Goal: Transaction & Acquisition: Book appointment/travel/reservation

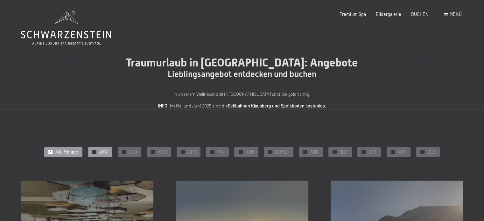
click at [102, 152] on div "✓ JAN" at bounding box center [100, 152] width 24 height 10
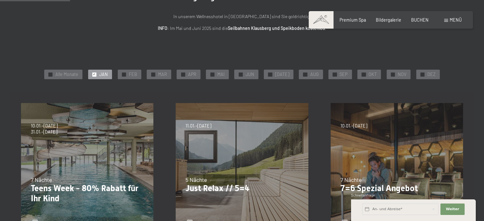
scroll to position [95, 0]
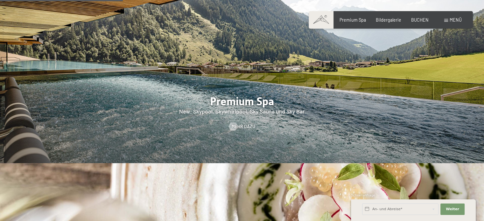
scroll to position [763, 0]
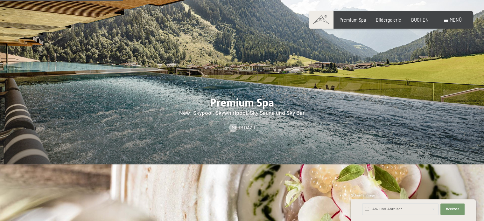
click at [300, 94] on div at bounding box center [242, 60] width 484 height 207
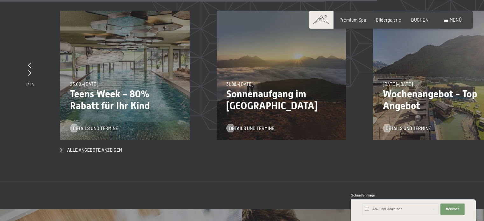
scroll to position [2099, 0]
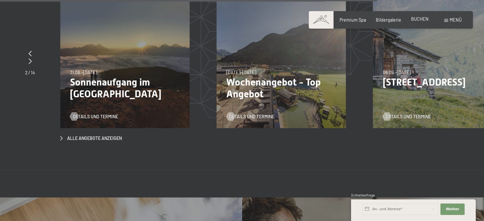
click at [415, 20] on span "BUCHEN" at bounding box center [419, 18] width 17 height 5
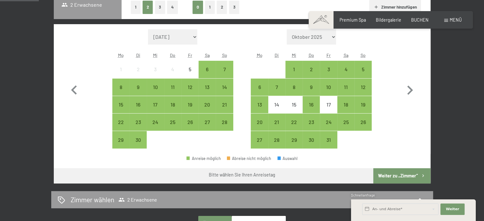
scroll to position [142, 0]
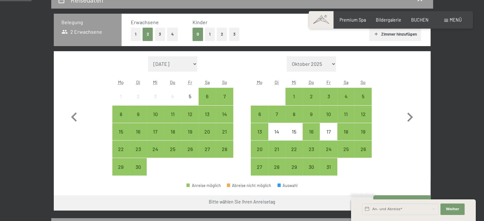
click at [196, 61] on select "September 2025 Oktober 2025 November 2025 Dezember 2025 Januar 2026 Februar 202…" at bounding box center [173, 63] width 50 height 15
select select "2026-01-01"
select select "2026-02-01"
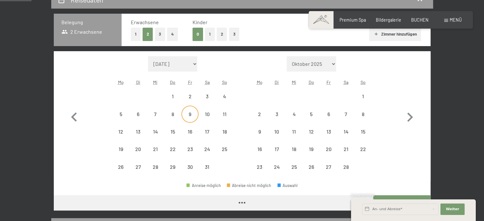
select select "2026-01-01"
select select "2026-02-01"
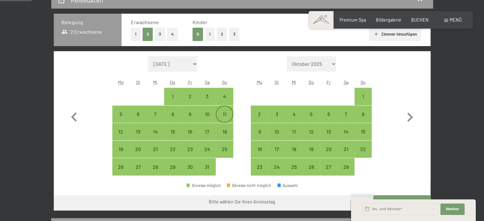
click at [220, 117] on div "11" at bounding box center [224, 120] width 16 height 16
select select "2026-01-01"
select select "2026-02-01"
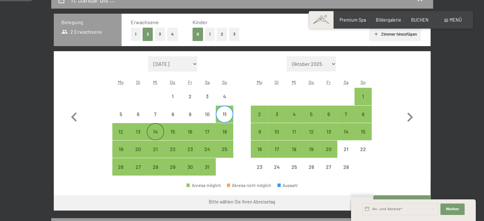
click at [157, 135] on div "14" at bounding box center [155, 137] width 16 height 16
select select "2026-01-01"
select select "2026-02-01"
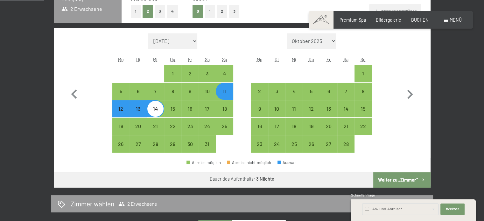
scroll to position [206, 0]
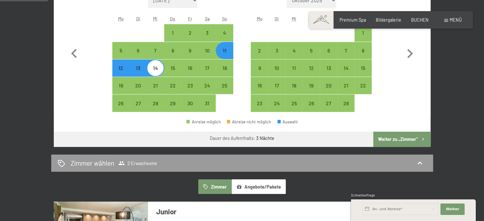
click at [391, 140] on button "Weiter zu „Zimmer“" at bounding box center [401, 139] width 57 height 15
select select "2026-01-01"
select select "2026-02-01"
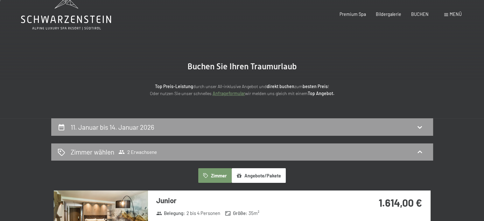
scroll to position [0, 0]
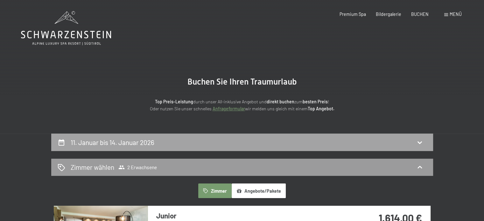
click at [414, 139] on div "11. Januar bis 14. Januar 2026" at bounding box center [242, 142] width 369 height 9
select select "2026-01-01"
select select "2026-02-01"
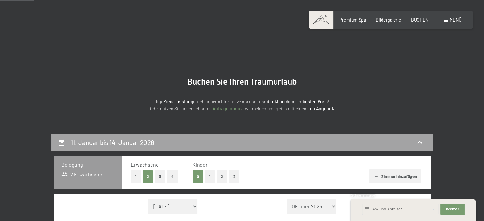
scroll to position [134, 0]
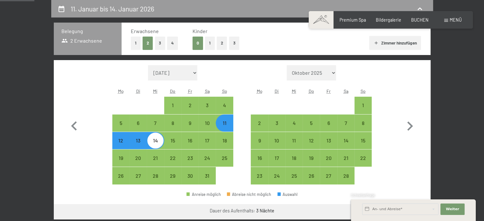
drag, startPoint x: 137, startPoint y: 142, endPoint x: 135, endPoint y: 145, distance: 3.4
click at [137, 142] on div "13" at bounding box center [138, 146] width 16 height 16
select select "2026-01-01"
select select "2026-02-01"
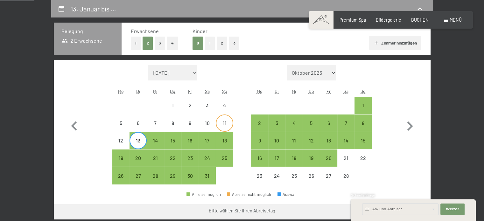
click at [220, 122] on div "11" at bounding box center [224, 129] width 16 height 16
select select "2026-01-01"
select select "2026-02-01"
click at [142, 143] on div "13" at bounding box center [138, 146] width 16 height 16
select select "2026-01-01"
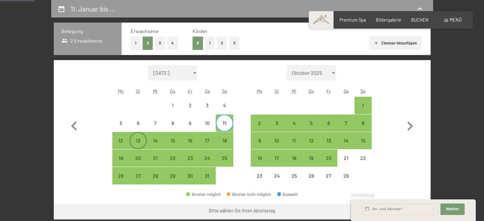
select select "2026-02-01"
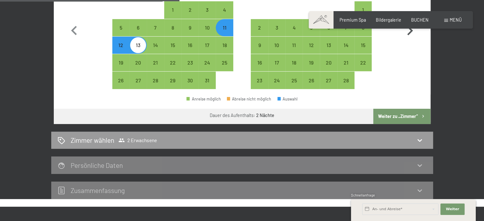
click at [405, 116] on button "Weiter zu „Zimmer“" at bounding box center [401, 116] width 57 height 15
select select "2026-01-01"
select select "2026-02-01"
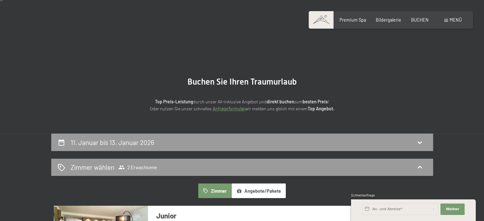
scroll to position [64, 0]
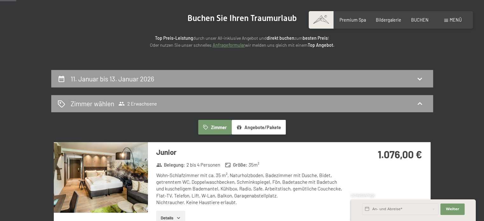
click at [382, 71] on div "11. Januar bis 13. Januar 2026" at bounding box center [242, 78] width 382 height 17
select select "2026-01-01"
select select "2026-02-01"
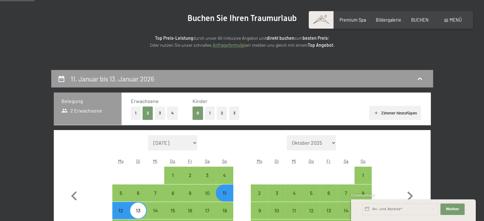
scroll to position [134, 0]
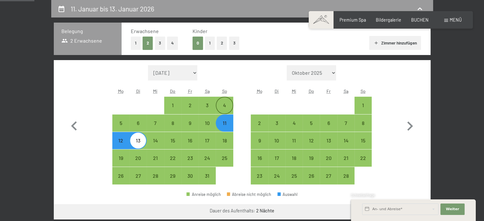
click at [226, 108] on div "4" at bounding box center [224, 111] width 16 height 16
select select "2026-01-01"
select select "2026-02-01"
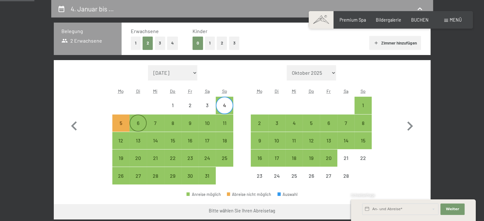
click at [140, 119] on div "6" at bounding box center [138, 123] width 16 height 16
select select "2026-01-01"
select select "2026-02-01"
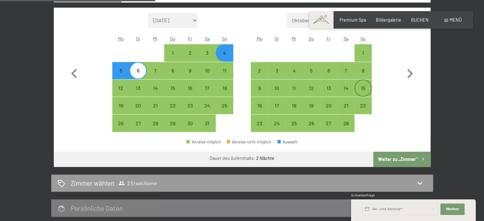
scroll to position [229, 0]
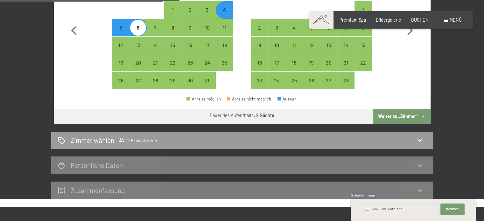
click at [399, 119] on button "Weiter zu „Zimmer“" at bounding box center [401, 116] width 57 height 15
select select "2026-01-01"
select select "2026-02-01"
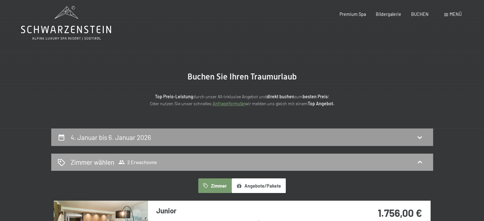
scroll to position [0, 0]
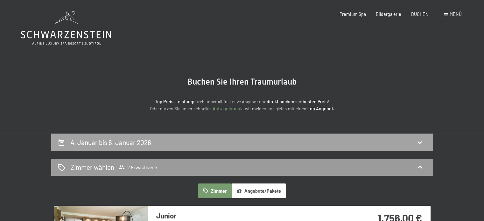
click at [336, 144] on div "4. Januar bis 6. Januar 2026" at bounding box center [242, 142] width 369 height 9
select select "2026-01-01"
select select "2026-02-01"
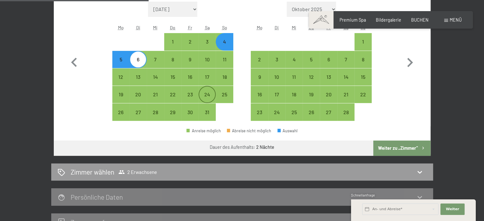
scroll to position [165, 0]
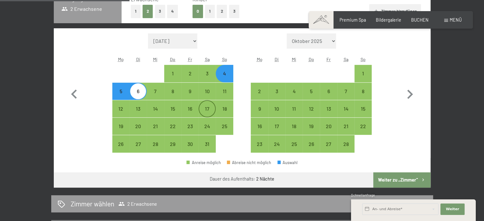
click at [208, 107] on div "17" at bounding box center [207, 114] width 16 height 16
select select "2026-01-01"
select select "2026-02-01"
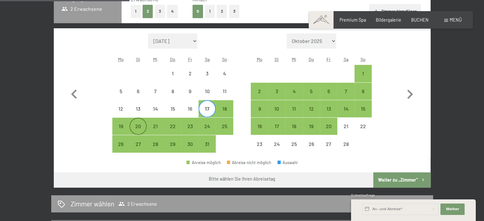
click at [137, 129] on div "20" at bounding box center [138, 132] width 16 height 16
select select "2026-01-01"
select select "2026-02-01"
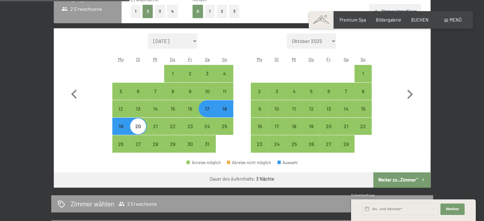
click at [223, 113] on div "18" at bounding box center [224, 114] width 16 height 16
select select "2026-01-01"
select select "2026-02-01"
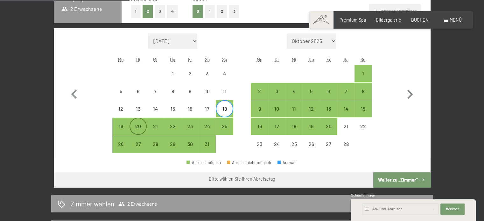
click at [136, 127] on div "20" at bounding box center [138, 132] width 16 height 16
select select "2026-01-01"
select select "2026-02-01"
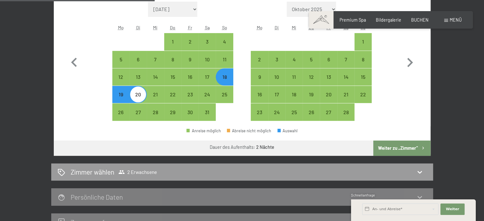
click at [409, 148] on button "Weiter zu „Zimmer“" at bounding box center [401, 148] width 57 height 15
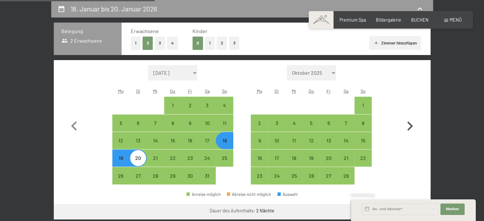
select select "2026-01-01"
select select "2026-02-01"
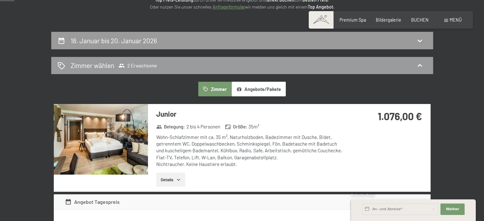
scroll to position [0, 0]
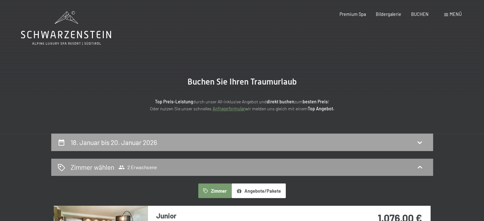
click at [383, 139] on div "18. Januar bis 20. Januar 2026" at bounding box center [242, 142] width 369 height 9
select select "2026-01-01"
select select "2026-02-01"
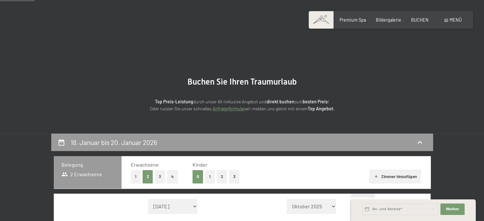
scroll to position [134, 0]
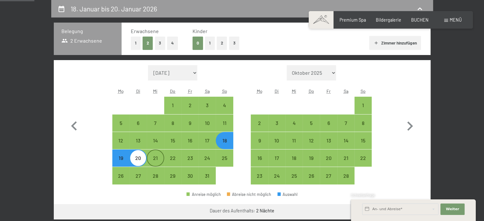
click at [154, 157] on div "21" at bounding box center [155, 164] width 16 height 16
select select "2026-01-01"
select select "2026-02-01"
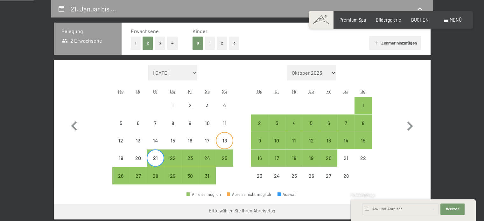
click at [221, 143] on div "18" at bounding box center [224, 146] width 16 height 16
select select "2026-01-01"
select select "2026-02-01"
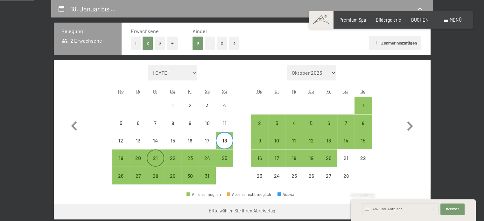
click at [159, 159] on div "21" at bounding box center [155, 164] width 16 height 16
select select "2026-01-01"
select select "2026-02-01"
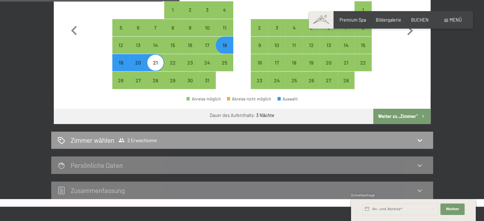
click at [394, 114] on button "Weiter zu „Zimmer“" at bounding box center [401, 116] width 57 height 15
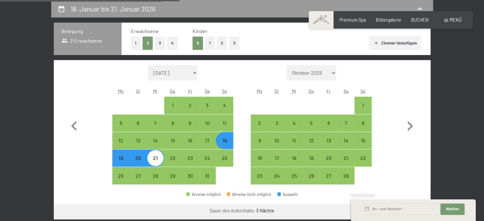
select select "2026-01-01"
select select "2026-02-01"
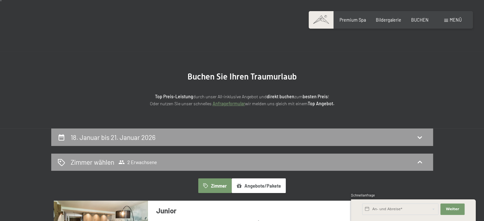
scroll to position [0, 0]
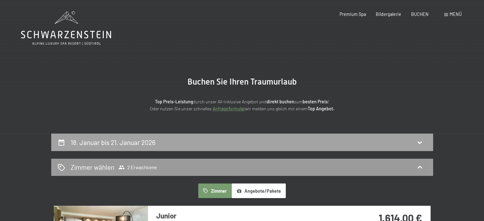
click at [209, 144] on div "18. Januar bis 21. Januar 2026" at bounding box center [242, 142] width 369 height 9
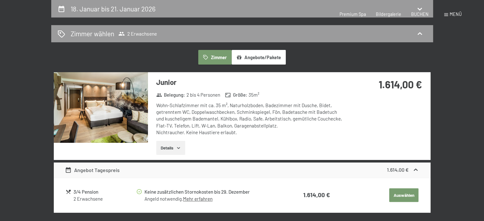
select select "2026-01-01"
select select "2026-02-01"
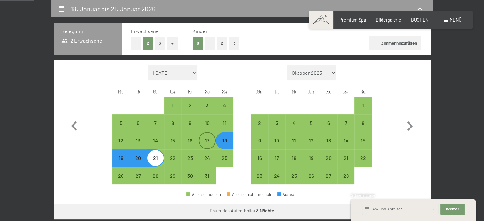
click at [206, 144] on div "17" at bounding box center [207, 146] width 16 height 16
select select "2026-01-01"
select select "2026-02-01"
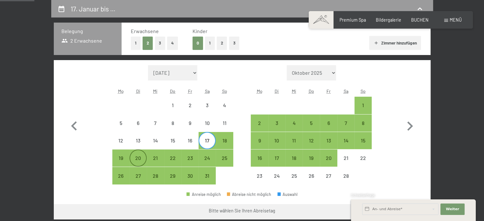
click at [142, 160] on div "20" at bounding box center [138, 164] width 16 height 16
select select "2026-01-01"
select select "2026-02-01"
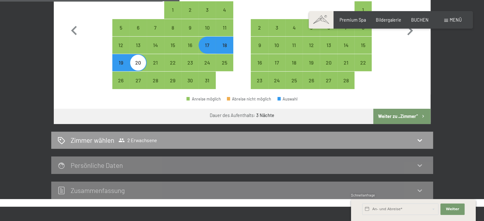
click at [389, 116] on button "Weiter zu „Zimmer“" at bounding box center [401, 116] width 57 height 15
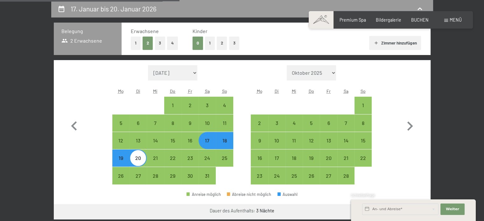
select select "2026-01-01"
select select "2026-02-01"
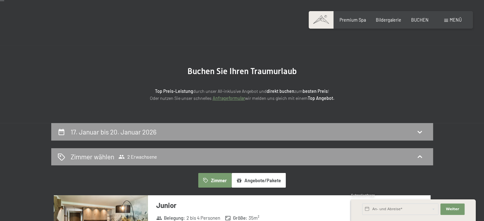
scroll to position [0, 0]
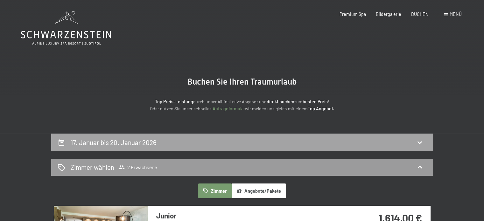
click at [182, 140] on div "17. Januar bis 20. Januar 2026" at bounding box center [242, 142] width 369 height 9
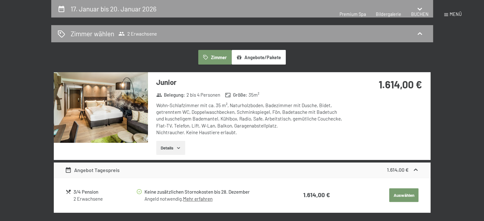
select select "2026-01-01"
select select "2026-02-01"
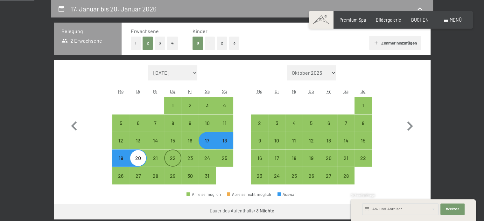
click at [172, 160] on div "22" at bounding box center [173, 164] width 16 height 16
select select "2026-01-01"
select select "2026-02-01"
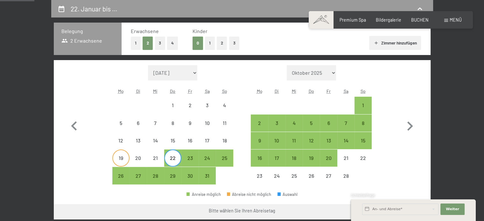
click at [124, 161] on div "19" at bounding box center [121, 164] width 16 height 16
select select "2026-01-01"
select select "2026-02-01"
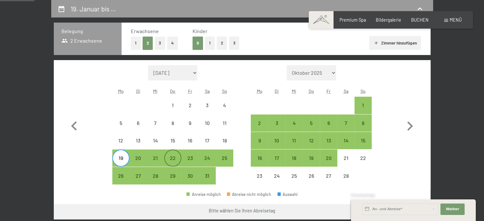
click at [171, 160] on div "22" at bounding box center [173, 164] width 16 height 16
select select "2026-01-01"
select select "2026-02-01"
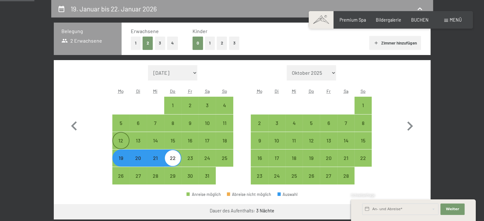
click at [122, 143] on div "12" at bounding box center [121, 146] width 16 height 16
select select "2026-01-01"
select select "2026-02-01"
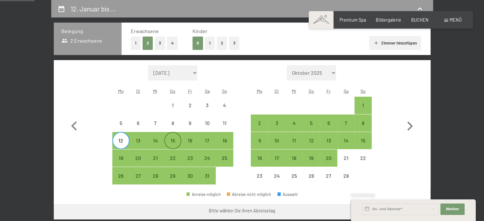
click at [170, 139] on div "15" at bounding box center [173, 146] width 16 height 16
select select "2026-01-01"
select select "2026-02-01"
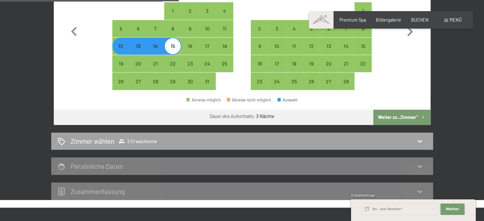
scroll to position [229, 0]
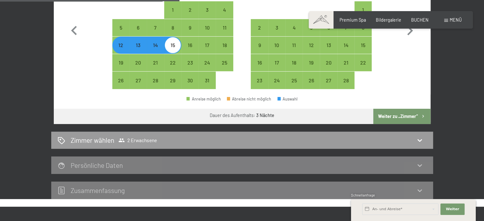
click at [156, 47] on div "14" at bounding box center [155, 51] width 16 height 16
select select "2026-01-01"
select select "2026-02-01"
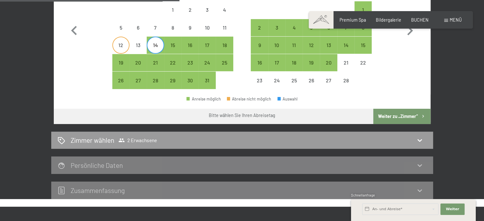
click at [125, 45] on div "12" at bounding box center [121, 51] width 16 height 16
select select "2026-01-01"
select select "2026-02-01"
click at [169, 46] on div "15" at bounding box center [173, 51] width 16 height 16
select select "2026-01-01"
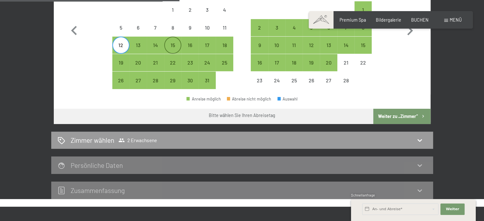
select select "2026-02-01"
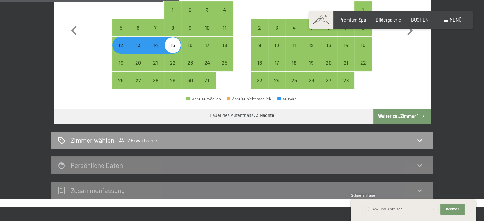
click at [385, 113] on button "Weiter zu „Zimmer“" at bounding box center [401, 116] width 57 height 15
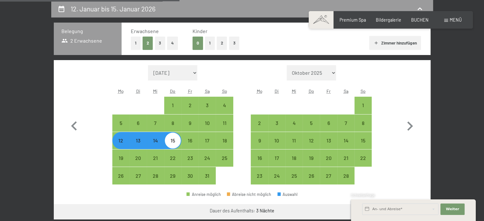
select select "2026-01-01"
select select "2026-02-01"
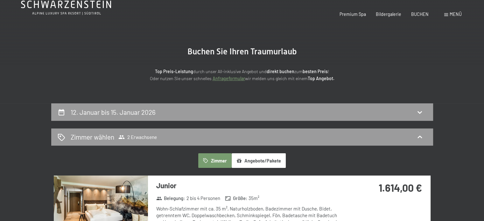
scroll to position [0, 0]
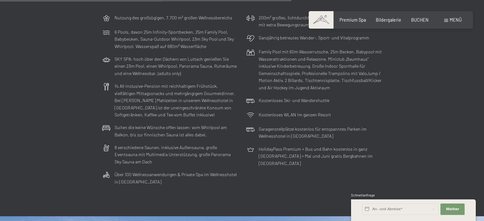
scroll to position [1622, 0]
